Goal: Task Accomplishment & Management: Use online tool/utility

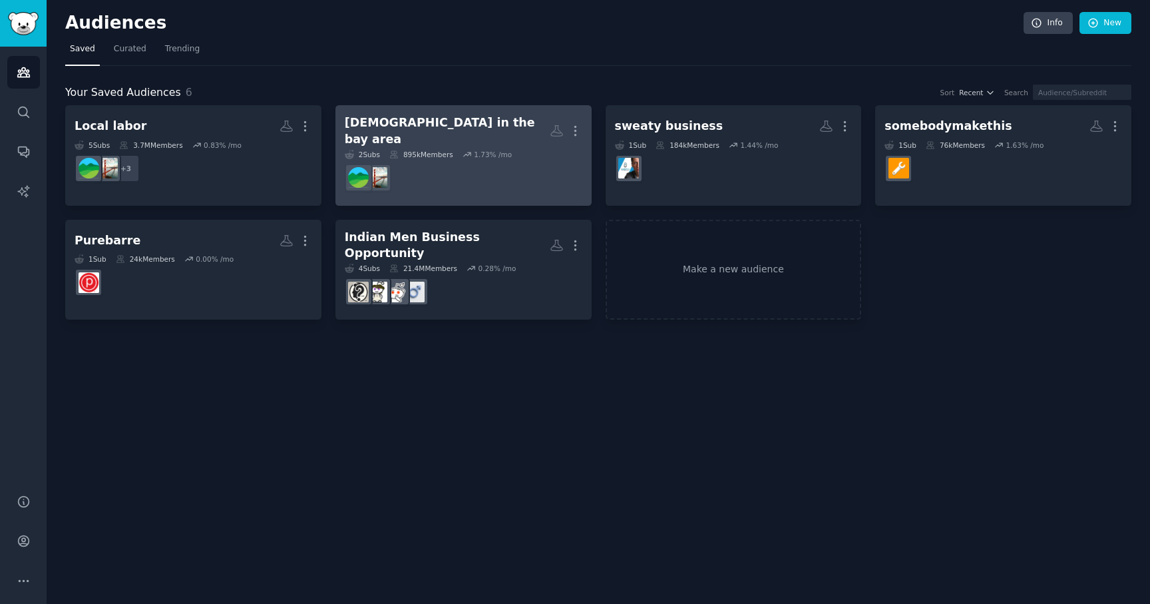
click at [396, 129] on div "[DEMOGRAPHIC_DATA] in the bay area" at bounding box center [447, 130] width 205 height 33
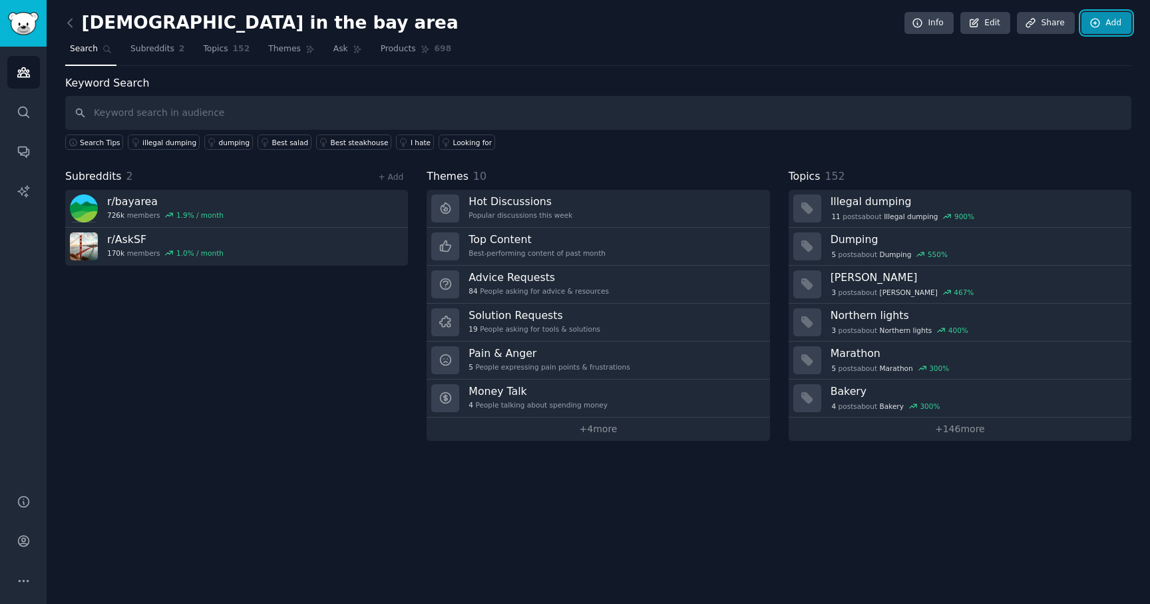
click at [1115, 29] on link "Add" at bounding box center [1106, 23] width 50 height 23
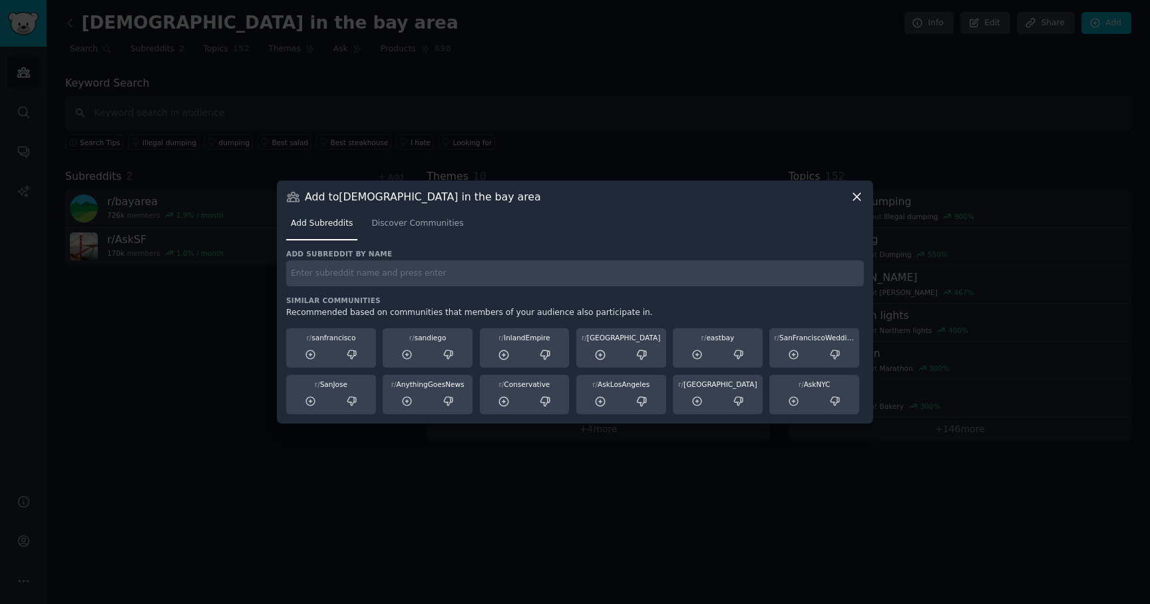
click at [854, 197] on icon at bounding box center [857, 197] width 14 height 14
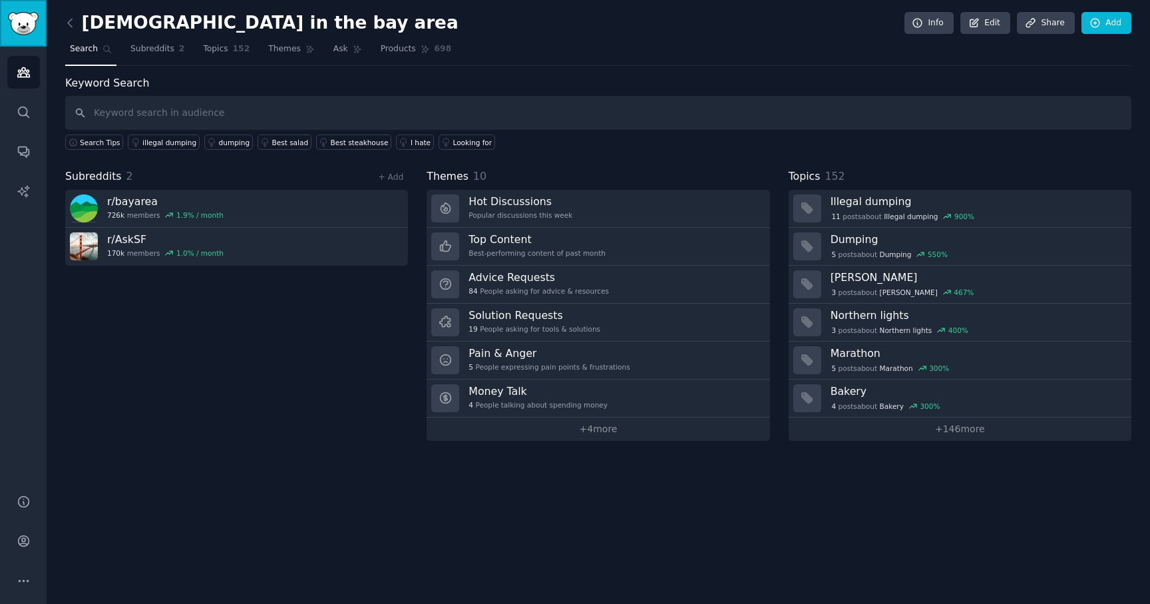
click at [13, 21] on img "Sidebar" at bounding box center [23, 23] width 31 height 23
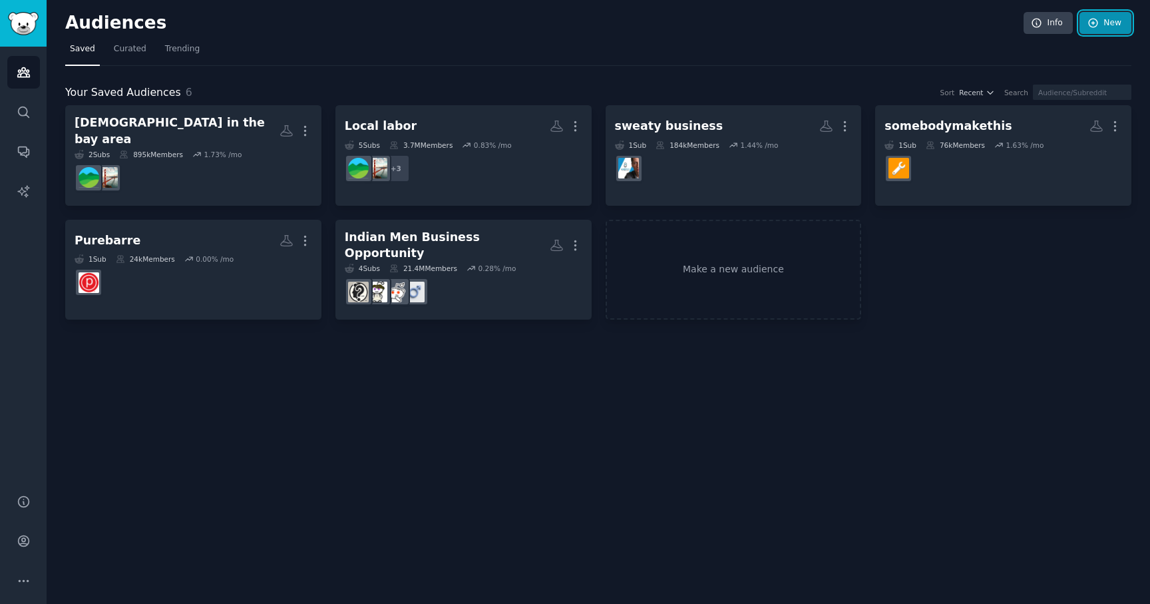
click at [1121, 21] on link "New" at bounding box center [1105, 23] width 52 height 23
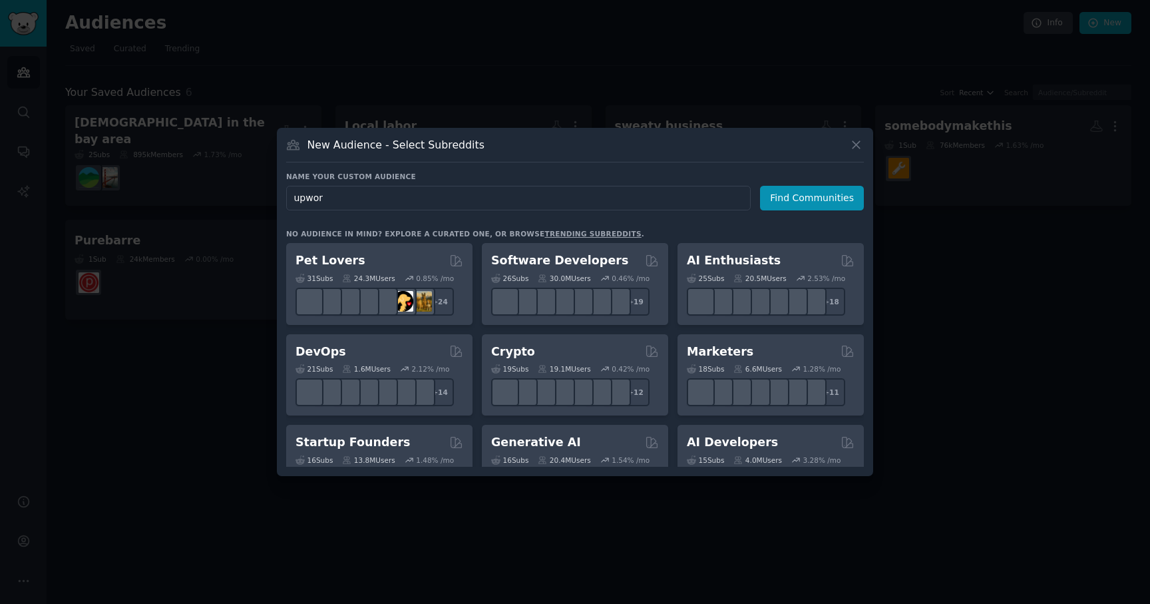
type input "upwork"
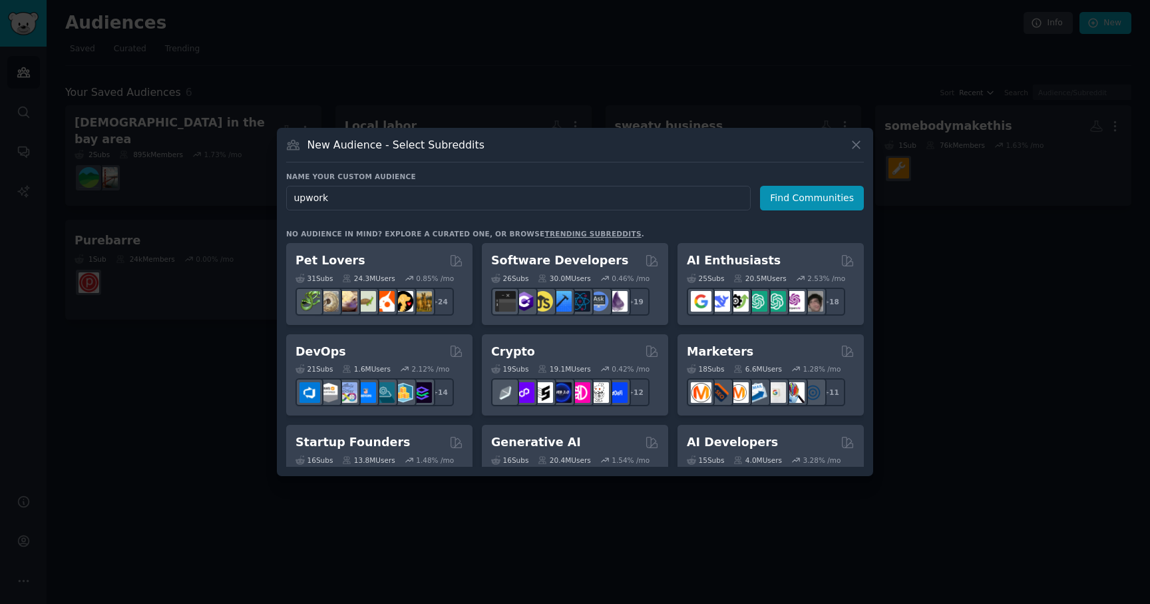
click button "Find Communities" at bounding box center [812, 198] width 104 height 25
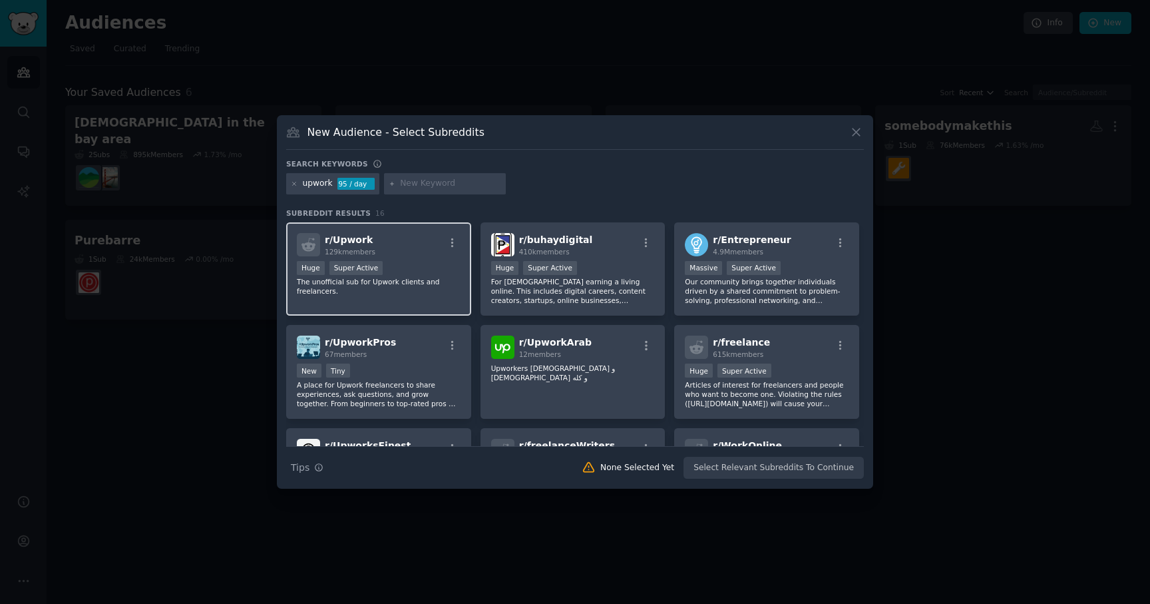
click at [417, 255] on div "r/ Upwork 129k members" at bounding box center [379, 244] width 164 height 23
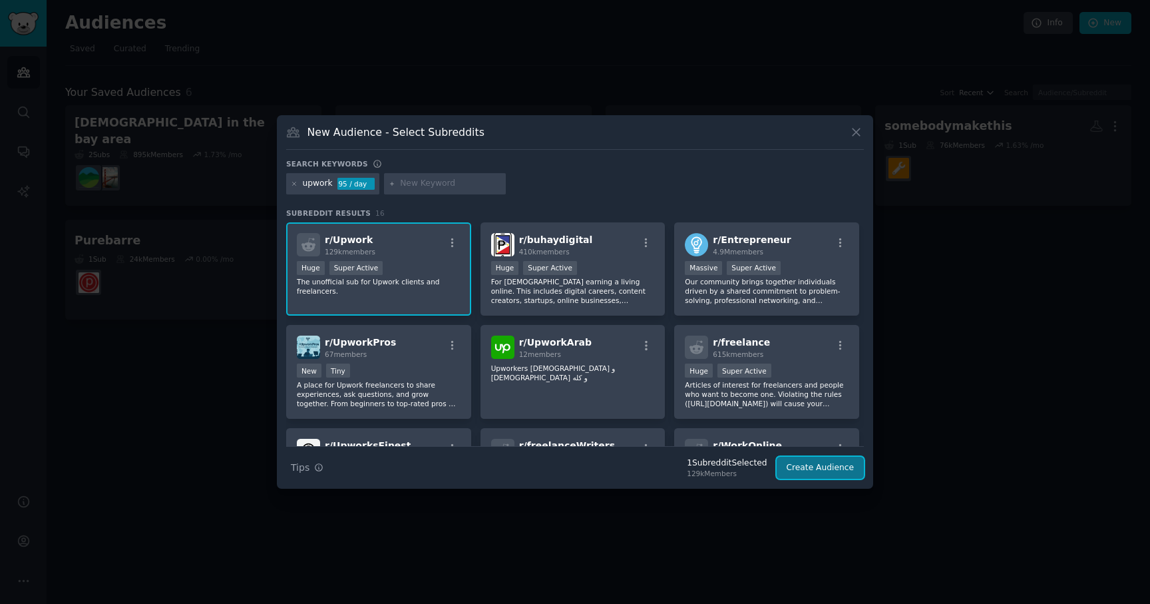
click at [807, 464] on button "Create Audience" at bounding box center [821, 467] width 88 height 23
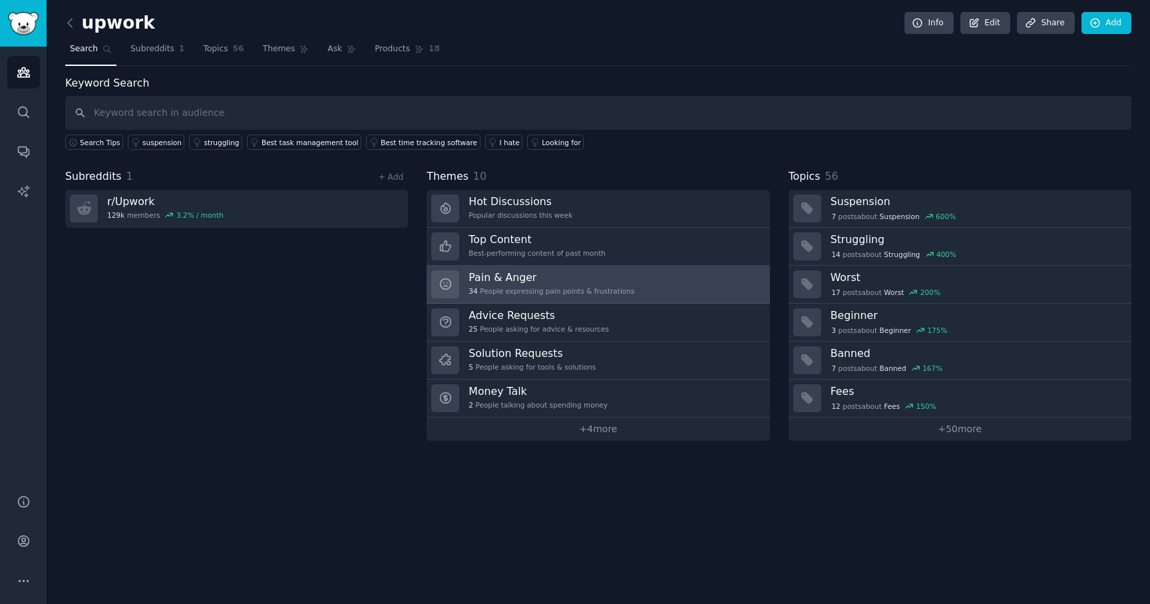
click at [524, 283] on div "Pain & Anger 34 People expressing pain points & frustrations" at bounding box center [551, 284] width 166 height 28
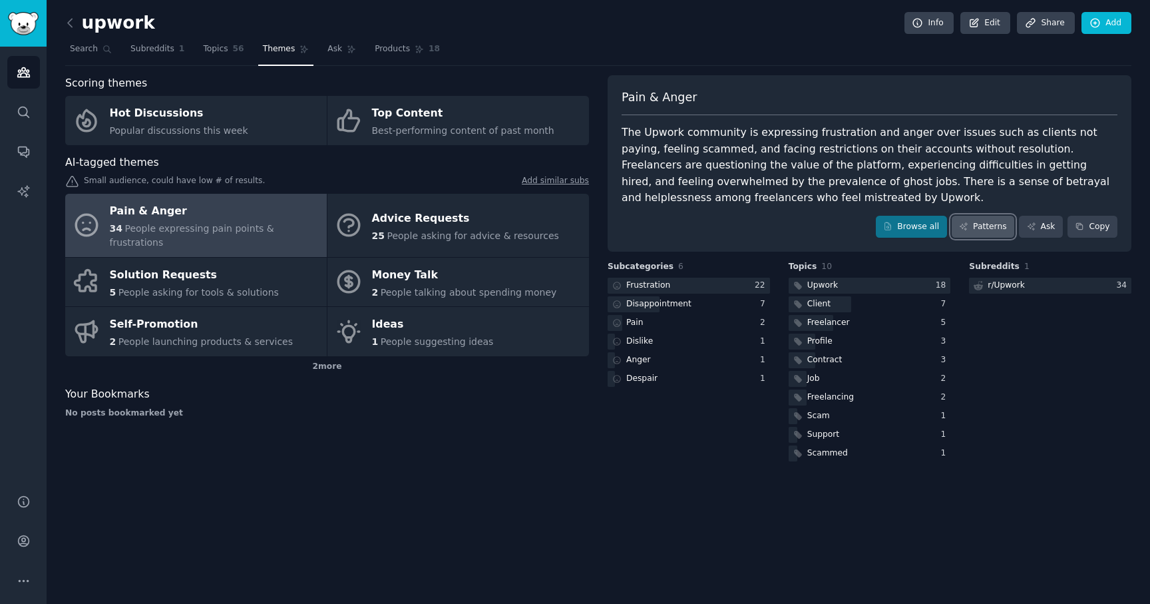
click at [1001, 223] on link "Patterns" at bounding box center [983, 227] width 63 height 23
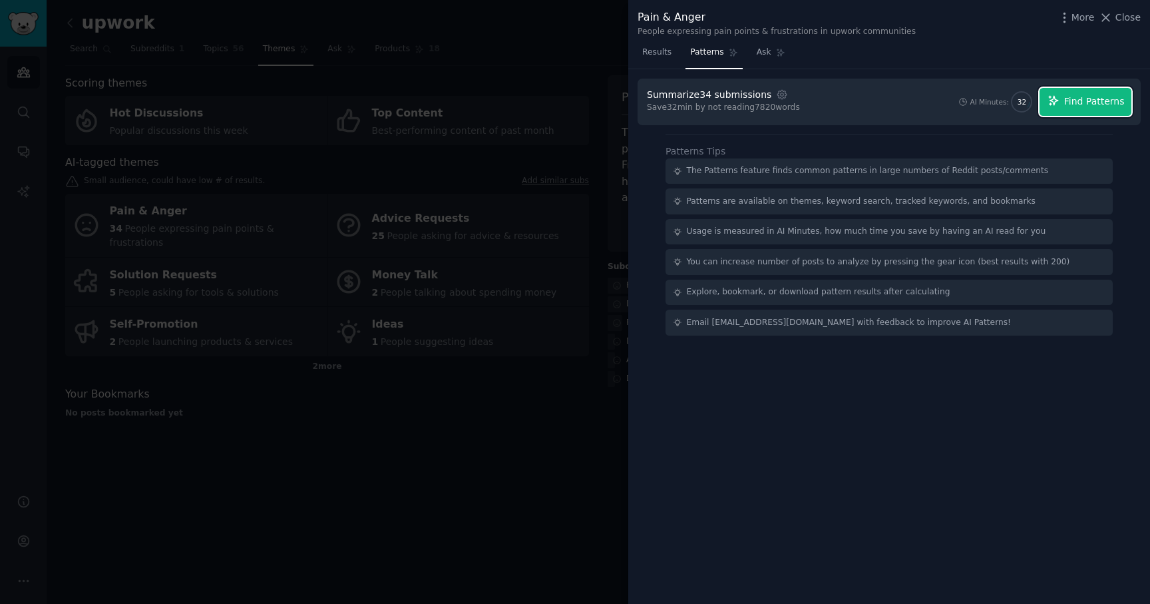
click at [1068, 101] on span "Find Patterns" at bounding box center [1094, 101] width 61 height 14
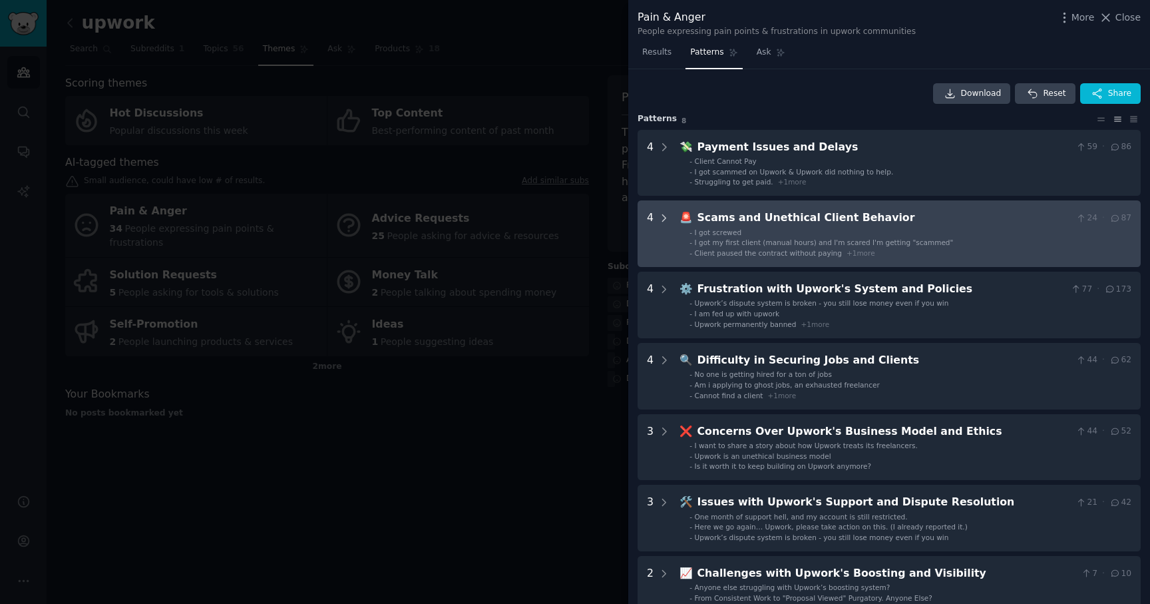
click at [663, 221] on icon at bounding box center [664, 218] width 12 height 12
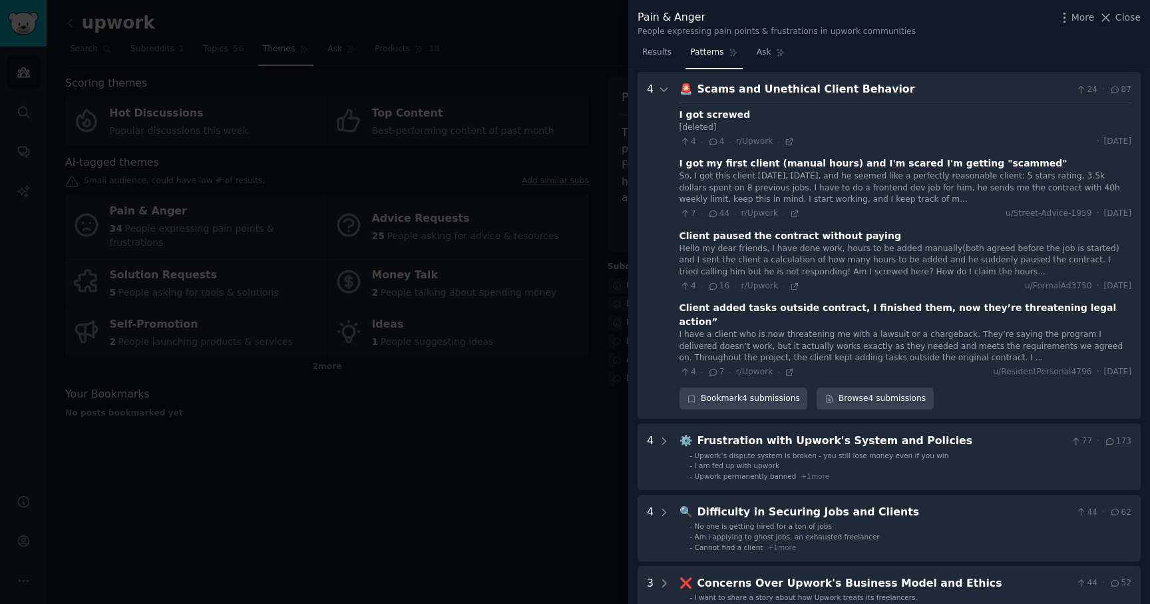
scroll to position [132, 0]
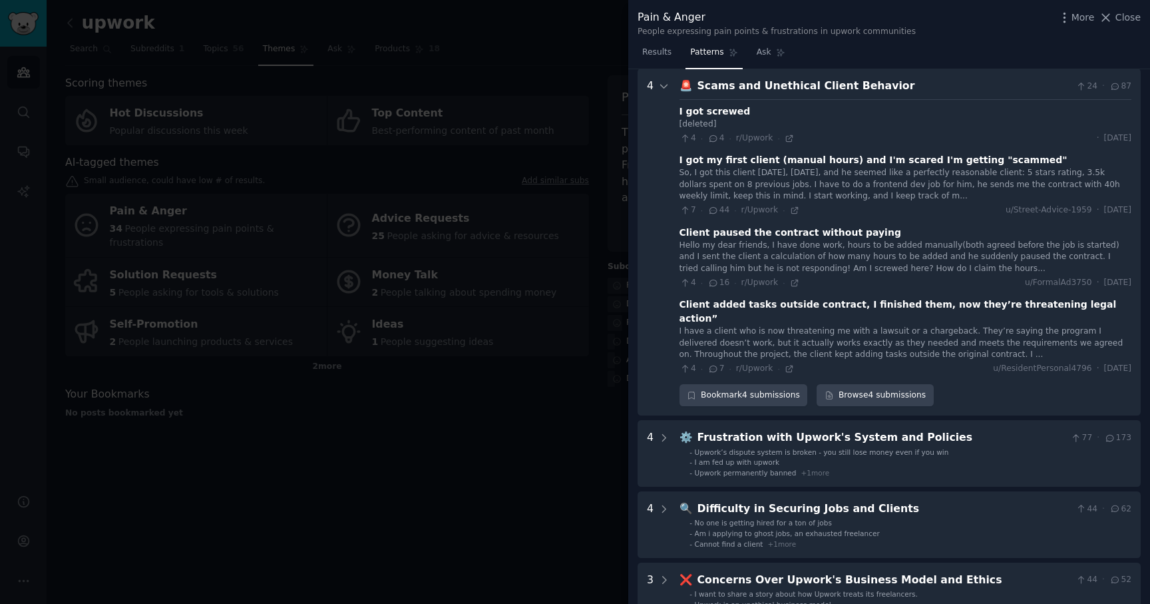
click at [832, 194] on div "So, I got this client [DATE], [DATE], and he seemed like a perfectly reasonable…" at bounding box center [905, 184] width 452 height 35
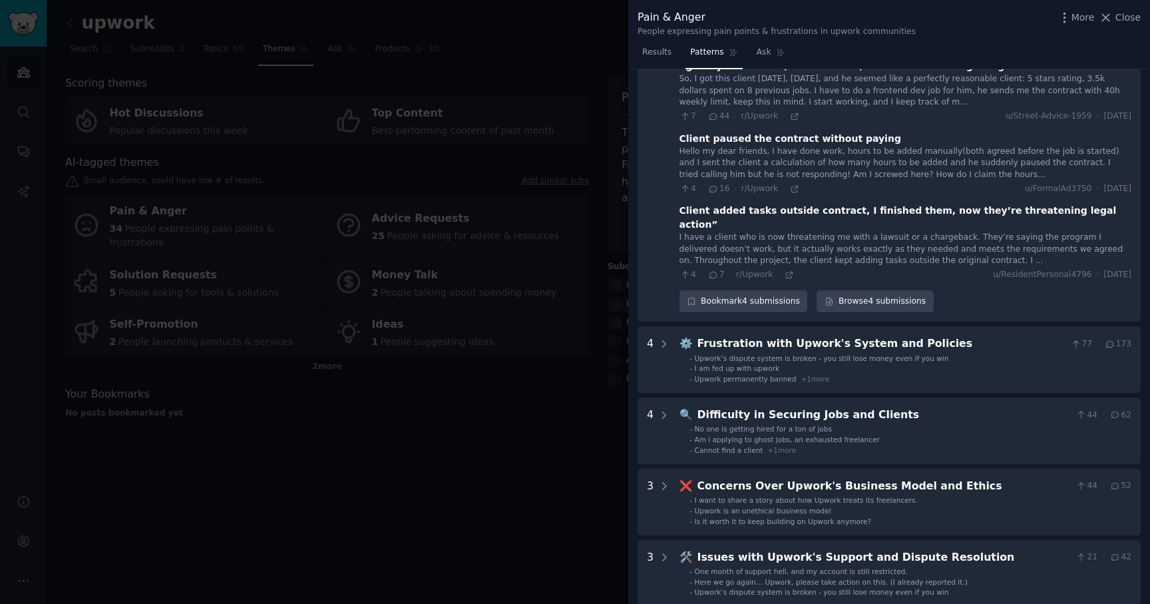
scroll to position [227, 0]
click at [832, 213] on div "Client added tasks outside contract, I finished them, now they’re threatening l…" at bounding box center [905, 216] width 452 height 28
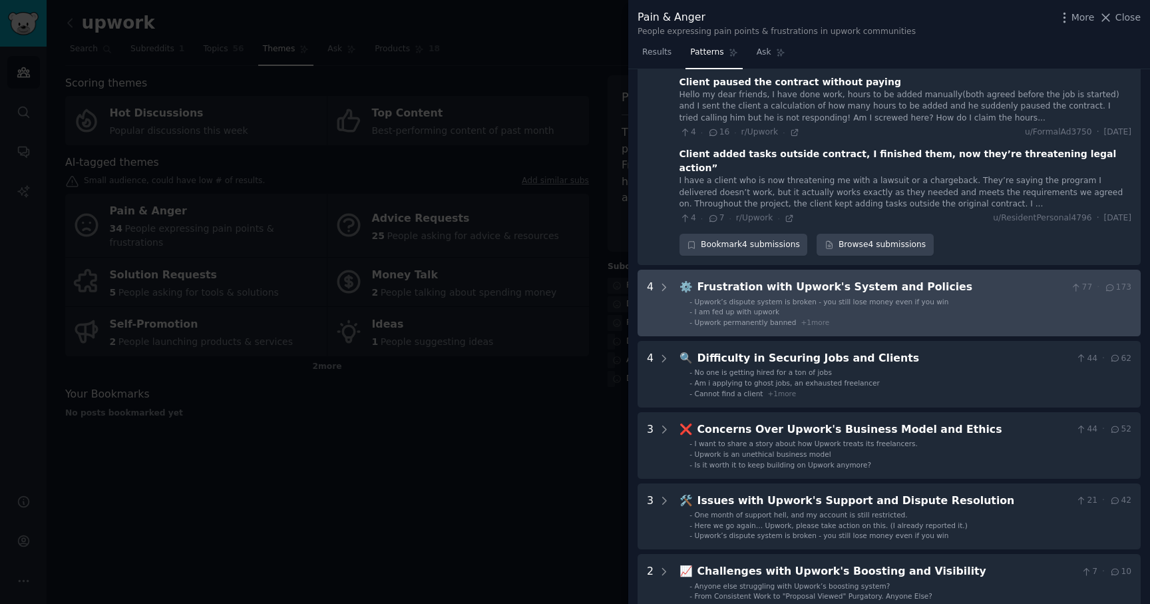
click at [784, 297] on span "Upwork’s dispute system is broken - you still lose money even if you win" at bounding box center [822, 301] width 254 height 8
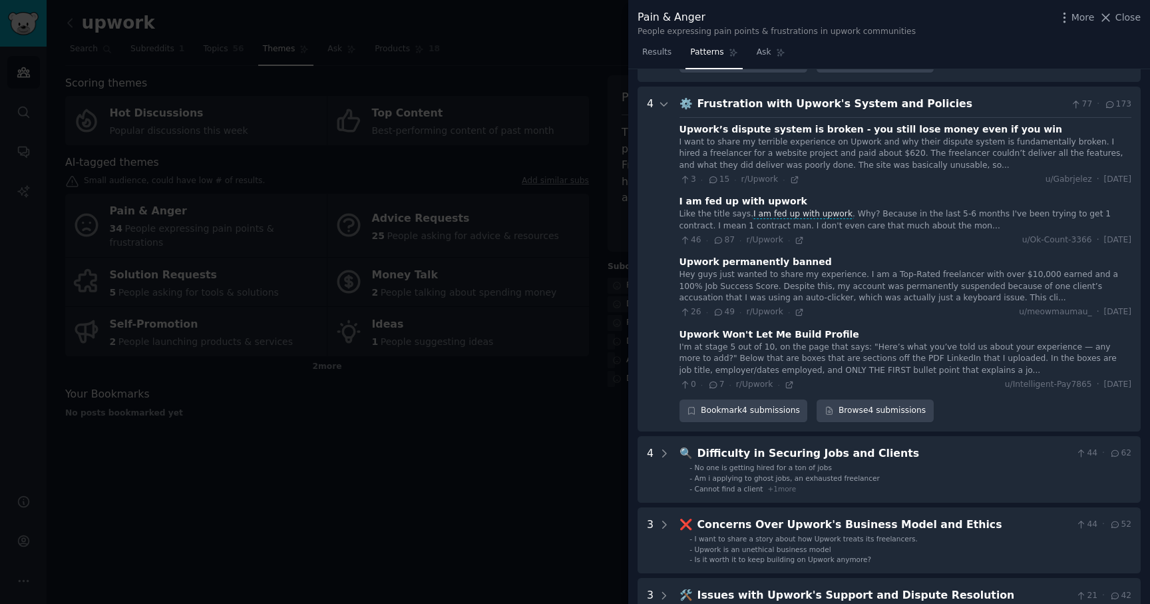
scroll to position [469, 0]
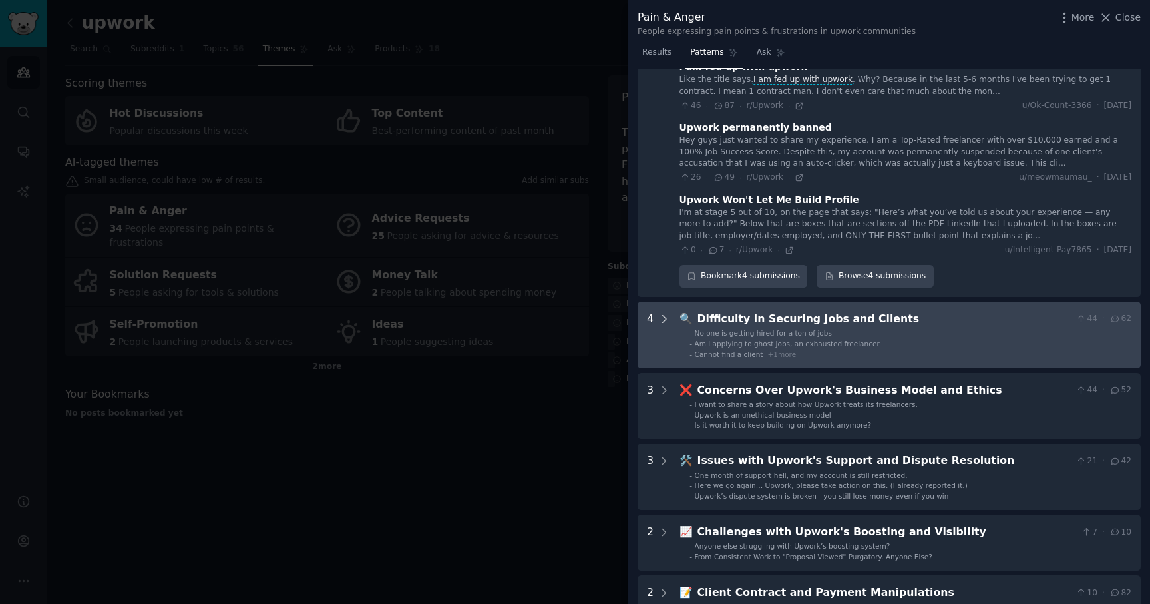
click at [662, 313] on icon at bounding box center [664, 319] width 12 height 12
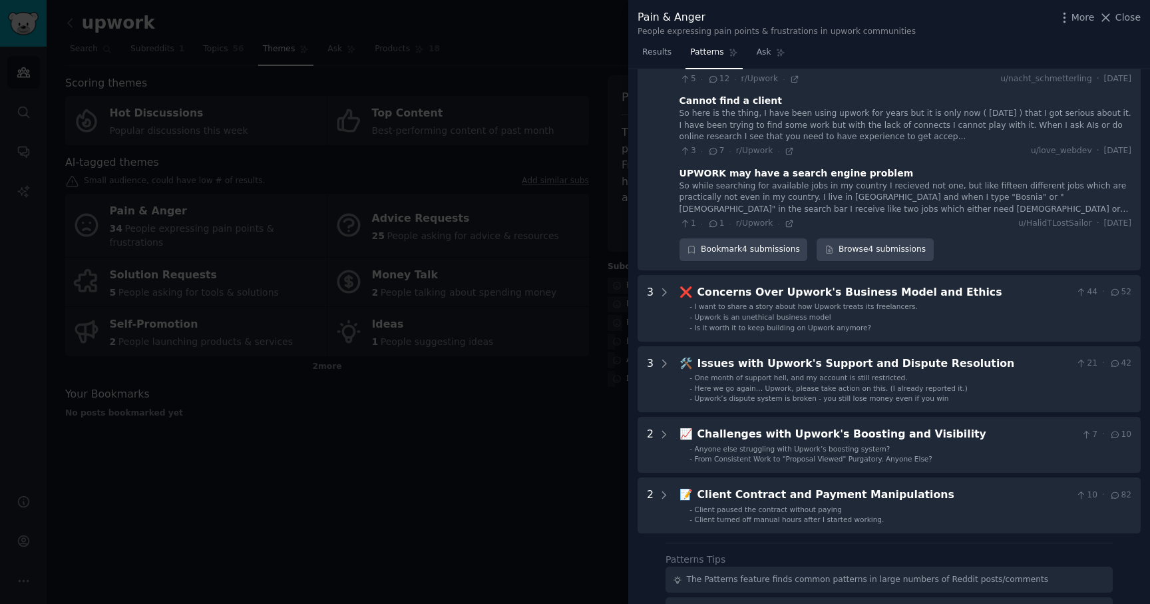
scroll to position [969, 0]
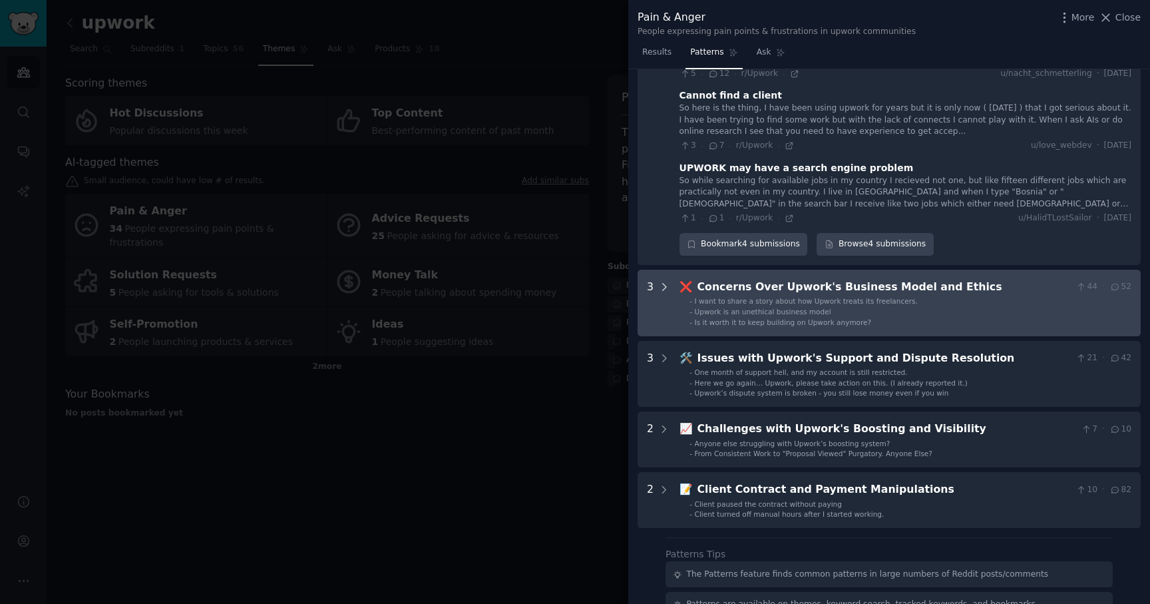
click at [659, 281] on icon at bounding box center [664, 287] width 12 height 12
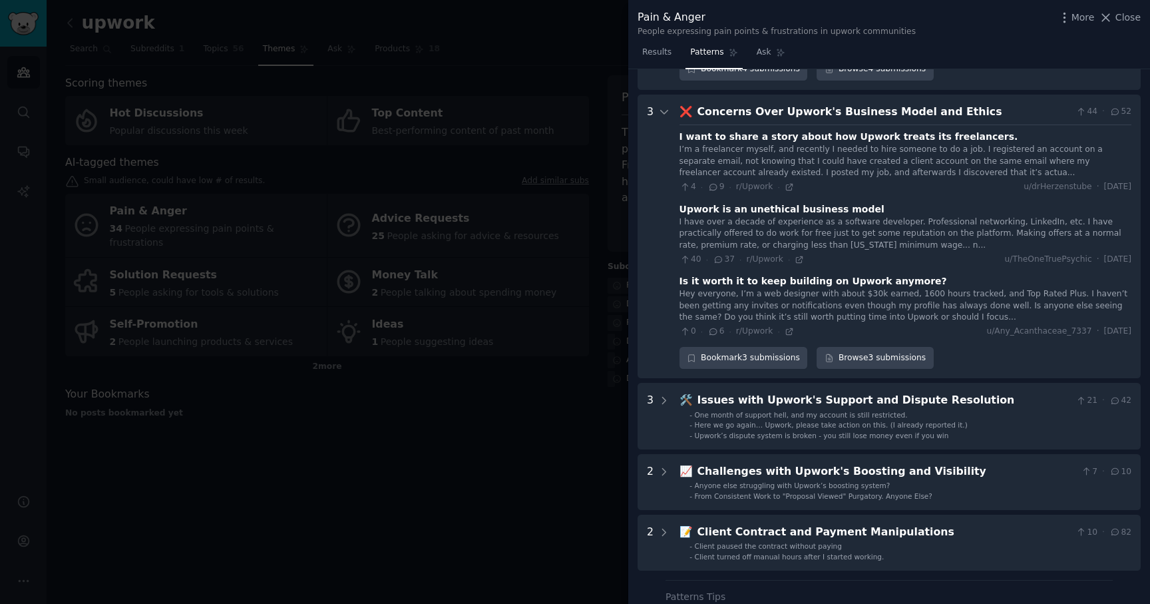
scroll to position [1155, 0]
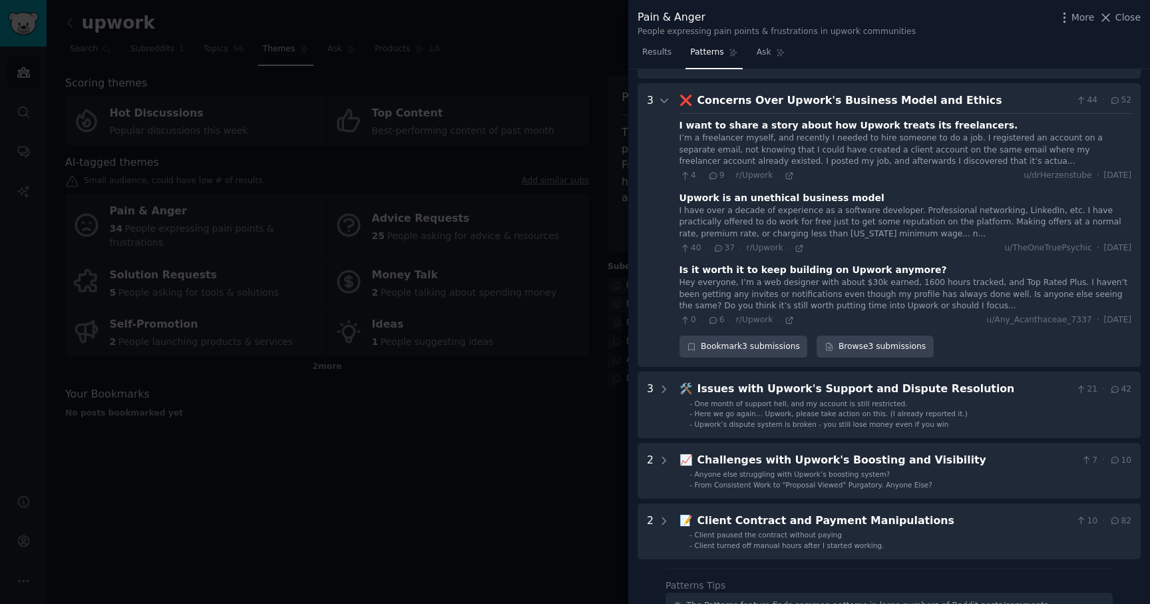
click at [868, 209] on div "I have over a decade of experience as a software developer. Professional networ…" at bounding box center [905, 222] width 452 height 35
click at [799, 244] on icon at bounding box center [799, 248] width 9 height 9
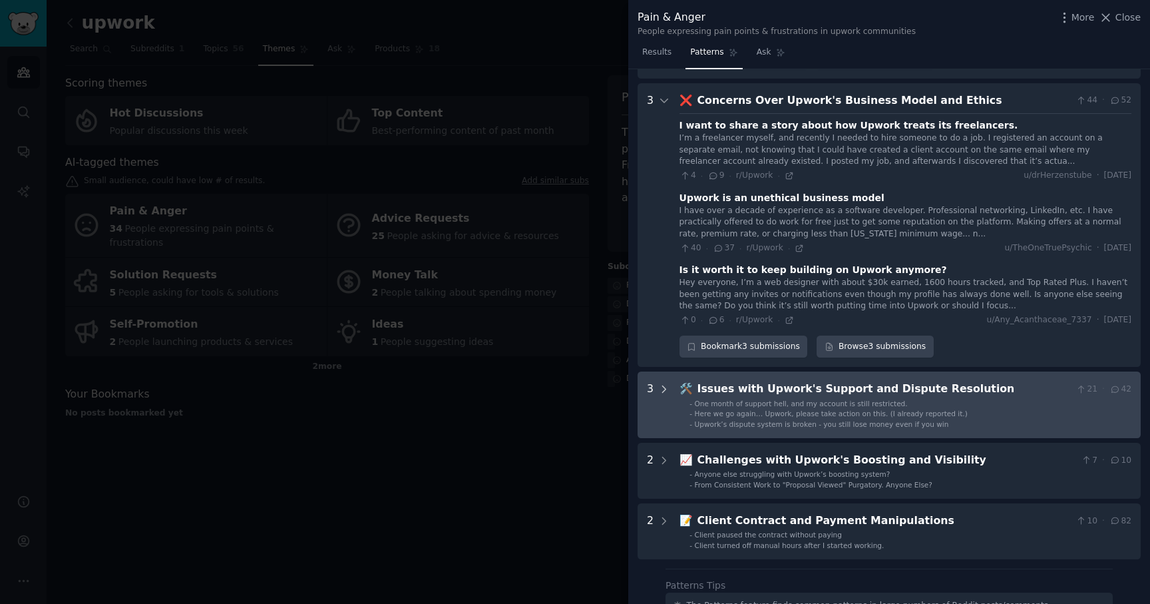
click at [663, 383] on icon at bounding box center [664, 389] width 12 height 12
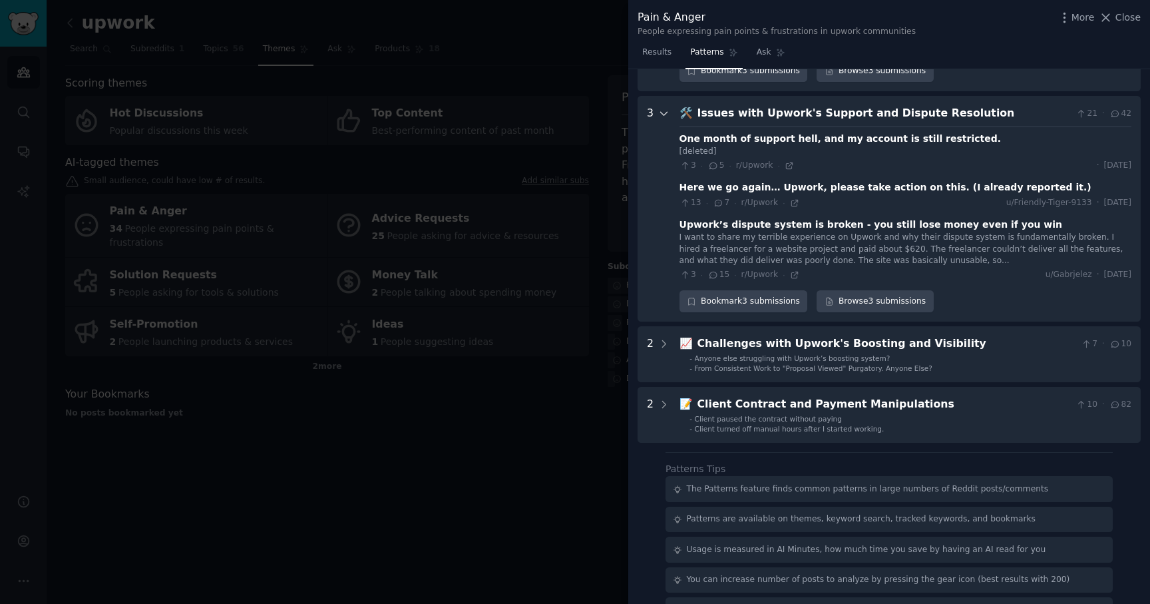
scroll to position [1444, 0]
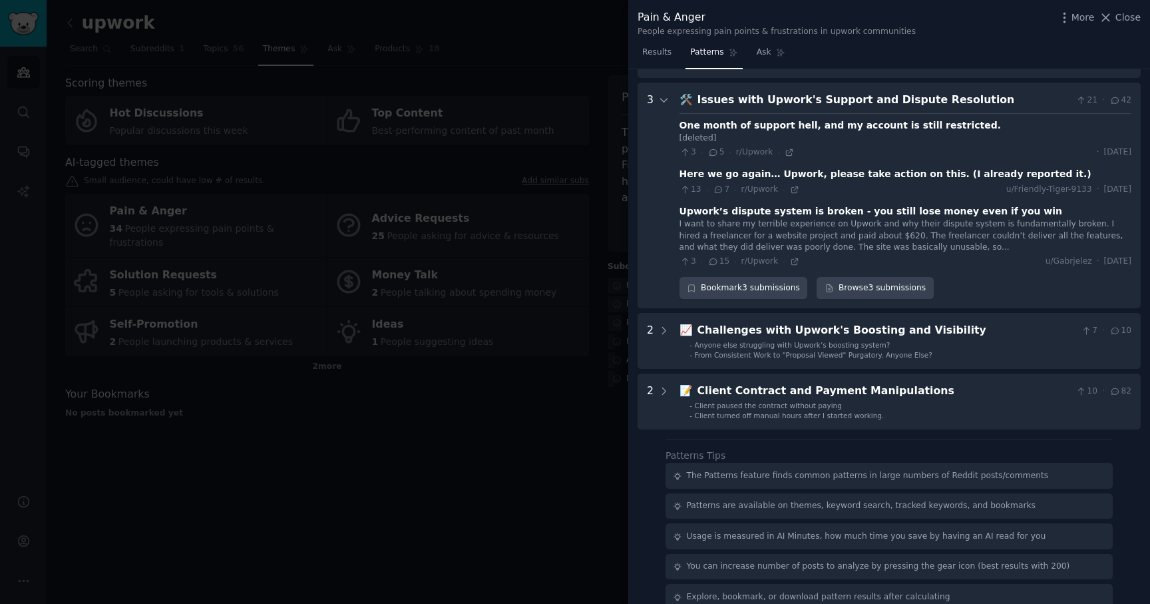
click at [298, 385] on div at bounding box center [575, 302] width 1150 height 604
